Goal: Navigation & Orientation: Find specific page/section

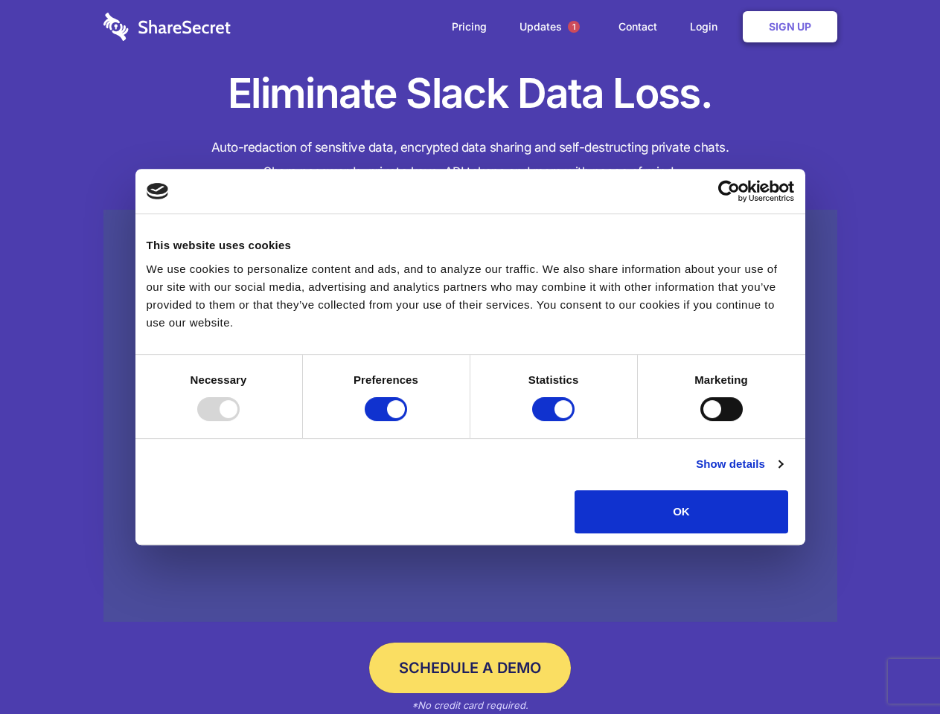
click at [240, 421] on div at bounding box center [218, 409] width 42 height 24
click at [407, 421] on input "Preferences" at bounding box center [386, 409] width 42 height 24
checkbox input "false"
click at [555, 421] on input "Statistics" at bounding box center [553, 409] width 42 height 24
checkbox input "false"
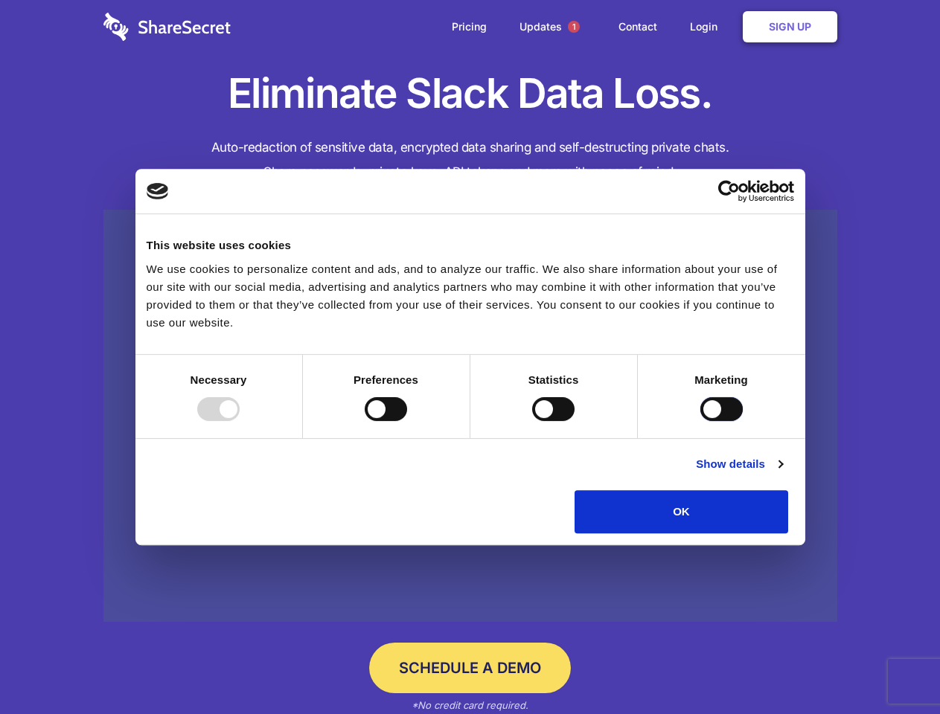
click at [700, 421] on input "Marketing" at bounding box center [721, 409] width 42 height 24
checkbox input "true"
click at [782, 473] on link "Show details" at bounding box center [739, 464] width 86 height 18
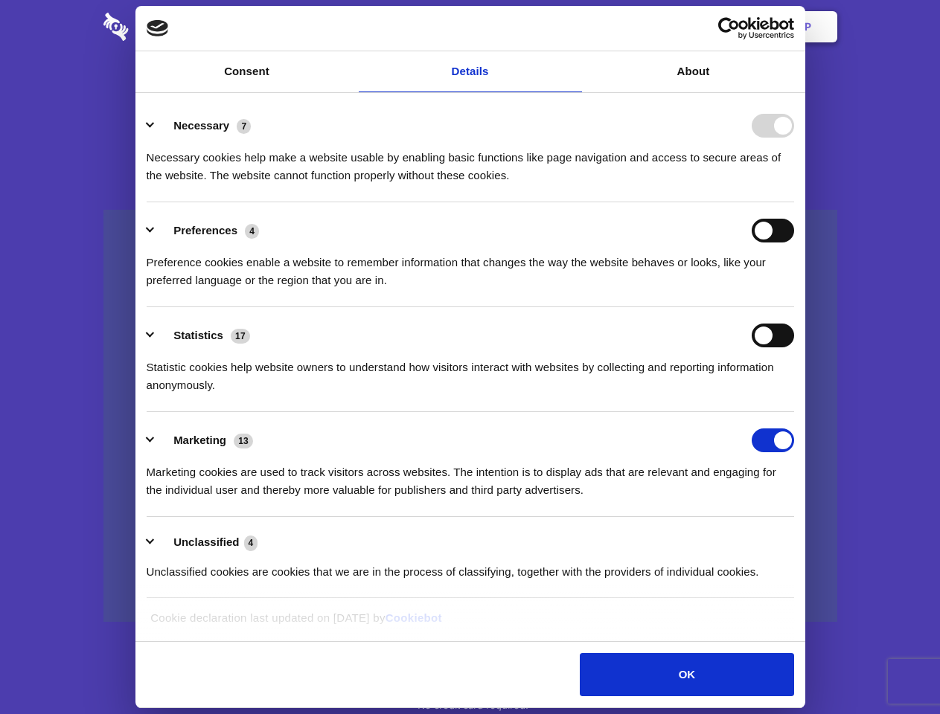
click at [794, 202] on li "Necessary 7 Necessary cookies help make a website usable by enabling basic func…" at bounding box center [470, 149] width 647 height 105
click at [573, 27] on span "1" at bounding box center [574, 27] width 12 height 12
